Goal: Task Accomplishment & Management: Use online tool/utility

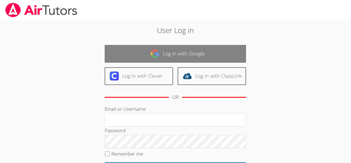
click at [223, 57] on link "Log in with Google" at bounding box center [175, 54] width 141 height 18
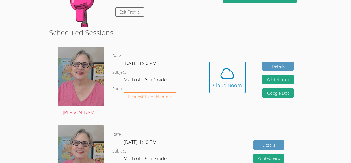
scroll to position [100, 0]
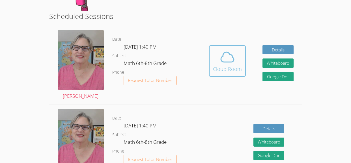
click at [228, 61] on icon at bounding box center [227, 57] width 16 height 16
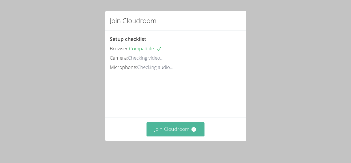
click at [182, 135] on button "Join Cloudroom" at bounding box center [175, 129] width 58 height 14
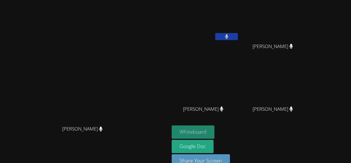
click at [214, 133] on button "Whiteboard" at bounding box center [193, 131] width 43 height 13
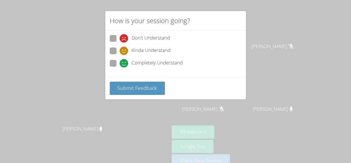
click at [120, 61] on icon at bounding box center [124, 63] width 8 height 8
click at [120, 61] on input "Completely Understand" at bounding box center [122, 62] width 5 height 5
radio input "true"
click at [118, 52] on label "Kinda Understand" at bounding box center [140, 51] width 61 height 8
click at [120, 52] on input "Kinda Understand" at bounding box center [122, 49] width 5 height 5
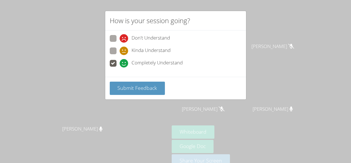
radio input "true"
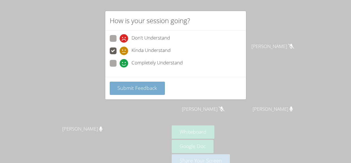
click at [130, 92] on button "Submit Feedback" at bounding box center [137, 88] width 55 height 13
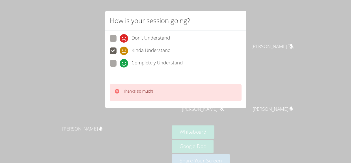
click at [105, 105] on div "Thanks so much!" at bounding box center [175, 92] width 141 height 31
click at [118, 91] on icon at bounding box center [117, 91] width 5 height 5
